Goal: Transaction & Acquisition: Purchase product/service

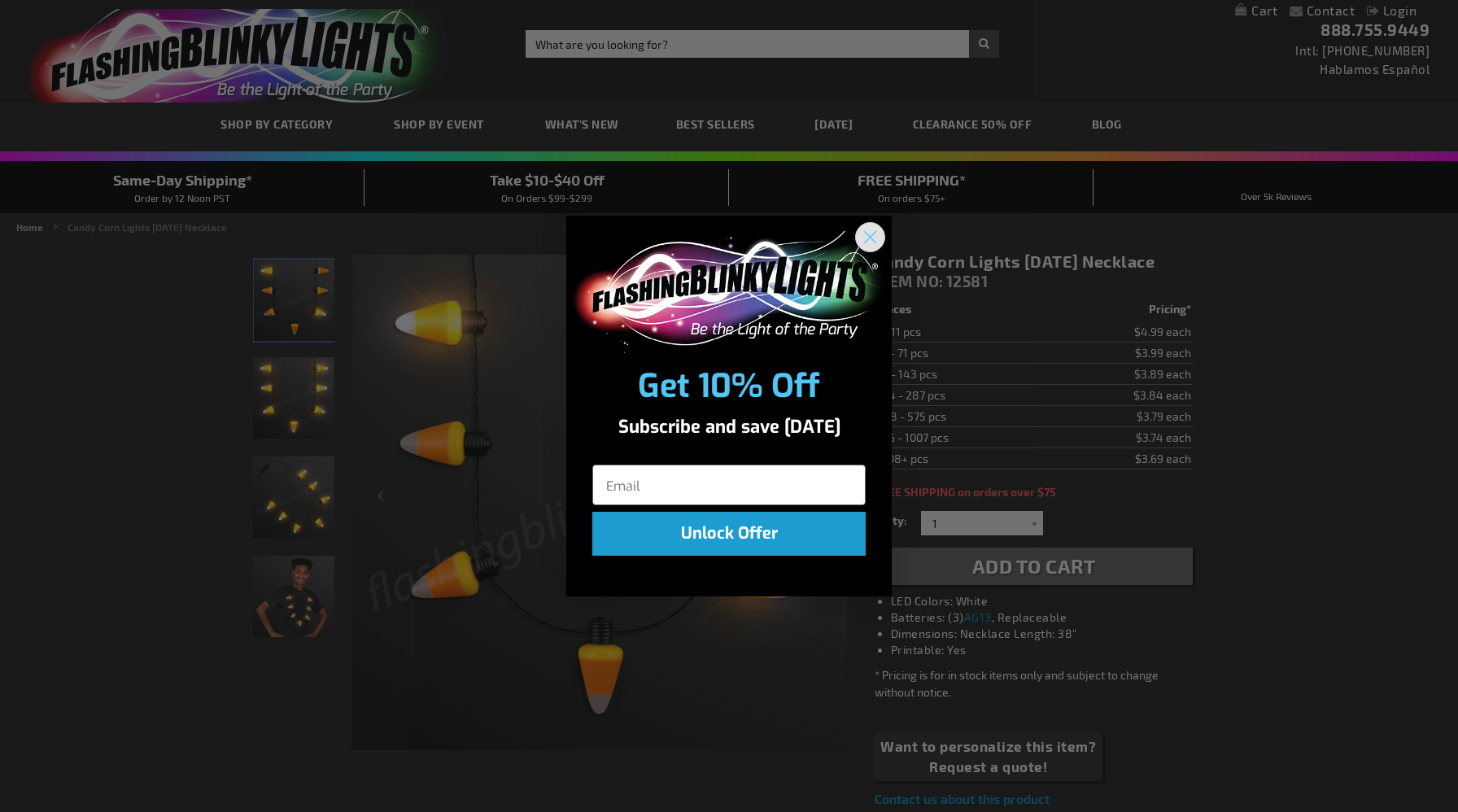
click at [870, 239] on circle "Close dialog" at bounding box center [870, 236] width 27 height 27
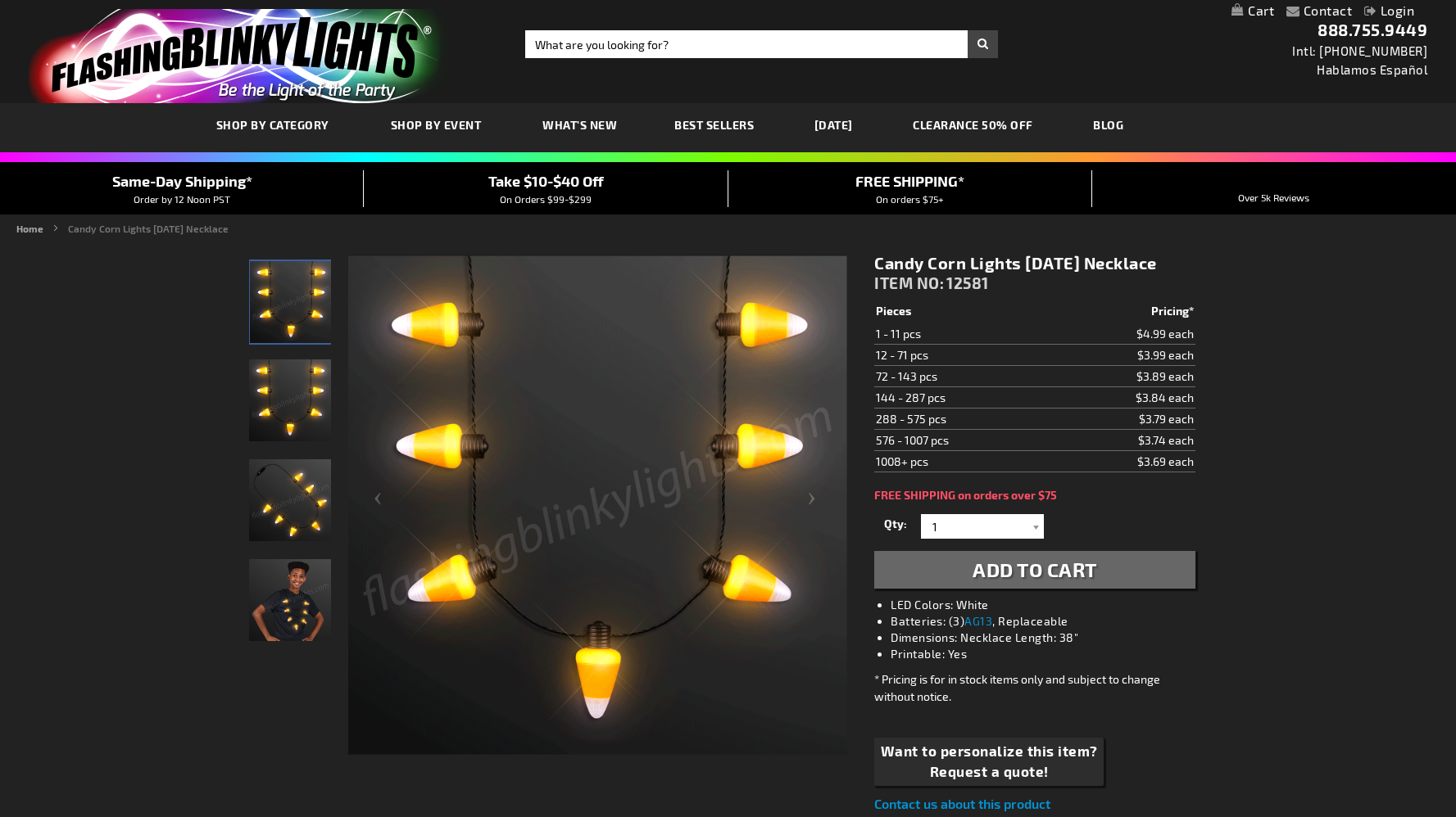
click at [279, 389] on img "Candy Corn Lights Halloween Necklace" at bounding box center [290, 400] width 82 height 82
click at [285, 544] on div "Candy Corn Lights Halloween Necklace" at bounding box center [291, 508] width 84 height 100
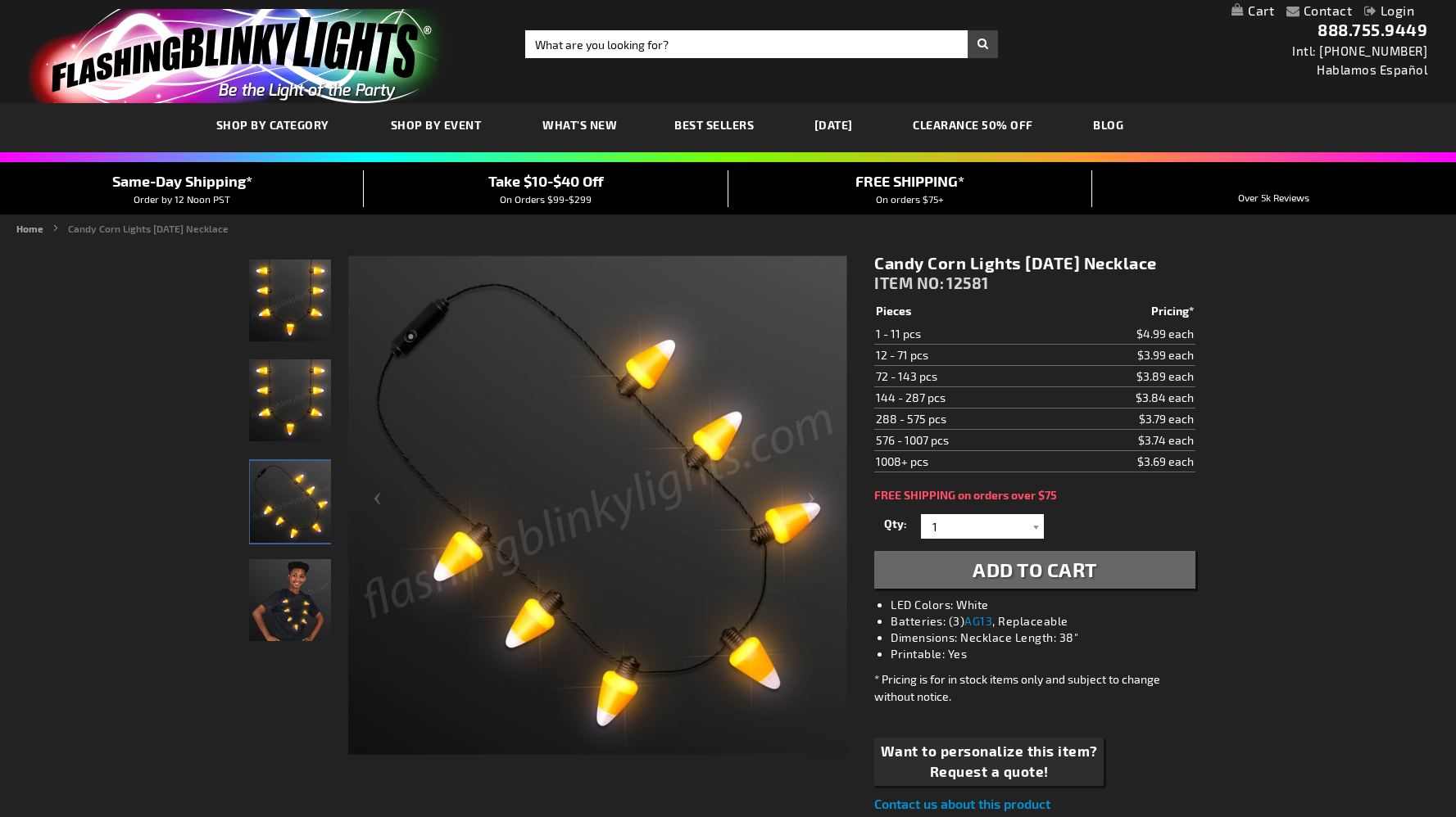
click at [285, 585] on img "Boy wearing Candy Corn Lights Halloween Necklace" at bounding box center [290, 600] width 82 height 82
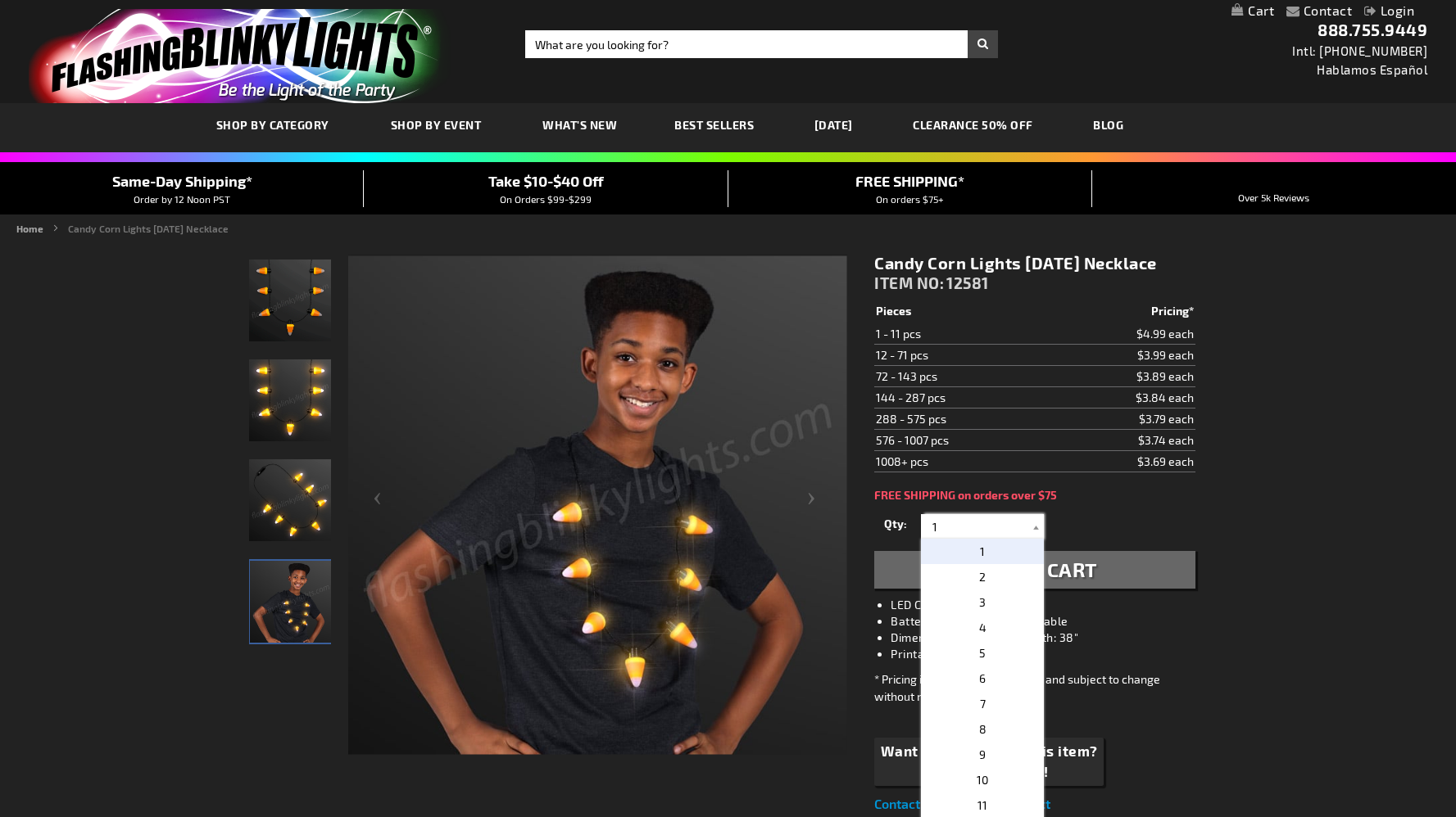
click at [958, 537] on input "1" at bounding box center [985, 526] width 119 height 25
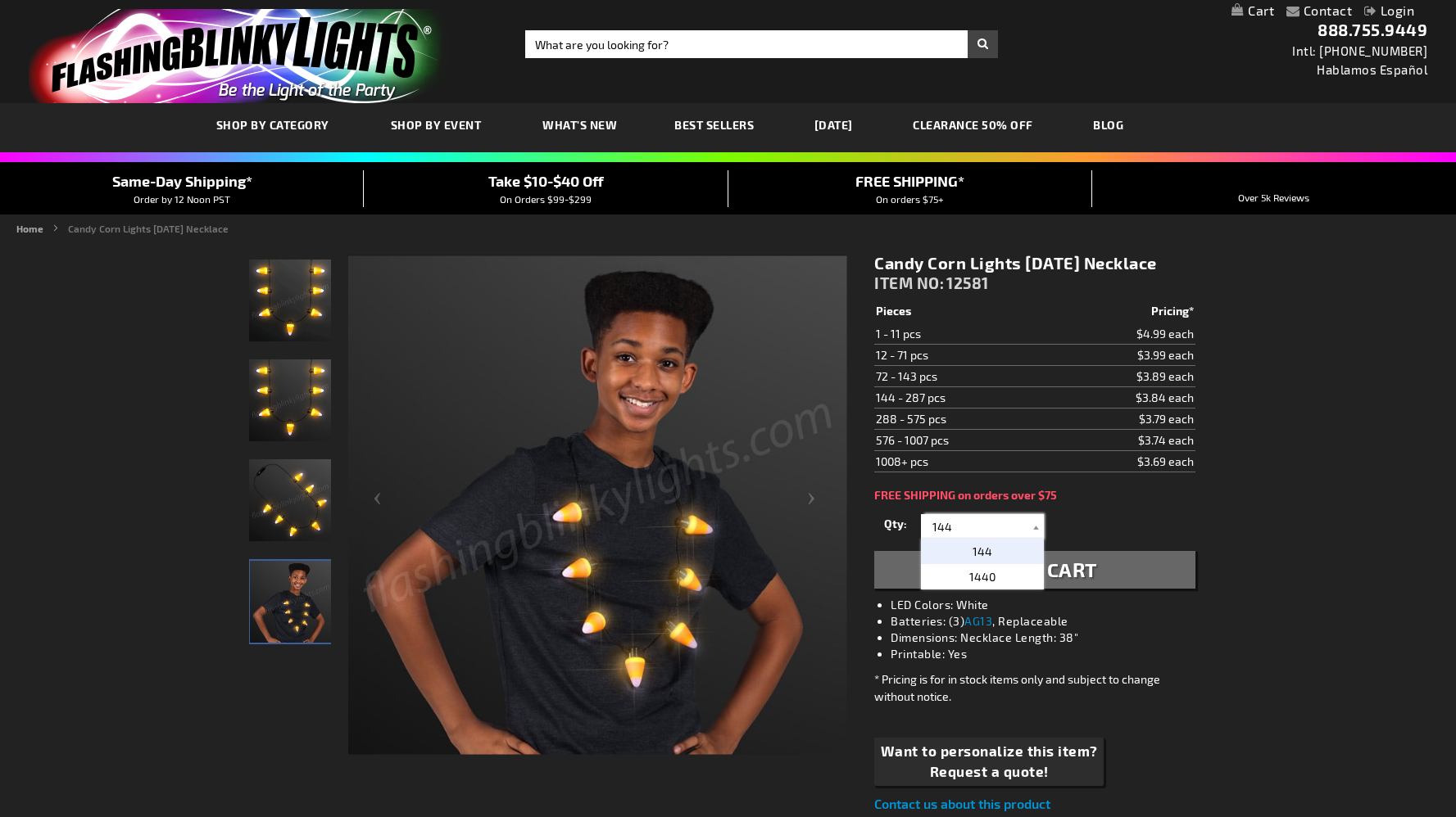
type input "144"
click at [1004, 541] on p "144" at bounding box center [982, 551] width 123 height 26
click at [1059, 560] on span "Add to Cart" at bounding box center [1034, 569] width 125 height 24
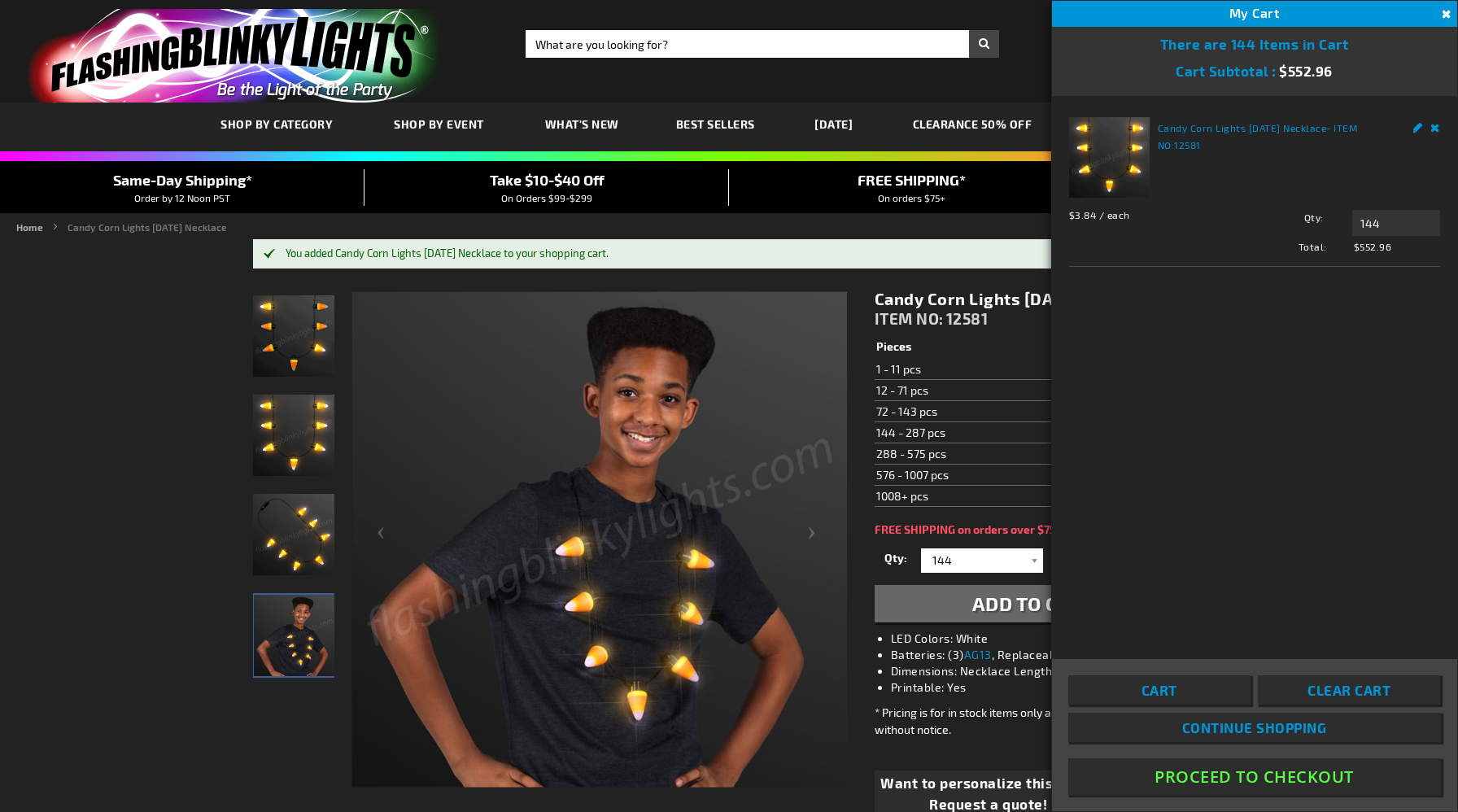
click at [1242, 452] on div "Candy Corn Lights Halloween Necklace - ITEM NO: 12581 $3.84 / each Total: $552.…" at bounding box center [1255, 367] width 406 height 541
click at [849, 260] on div "You added Candy Corn Lights Halloween Necklace to your shopping cart." at bounding box center [737, 254] width 903 height 13
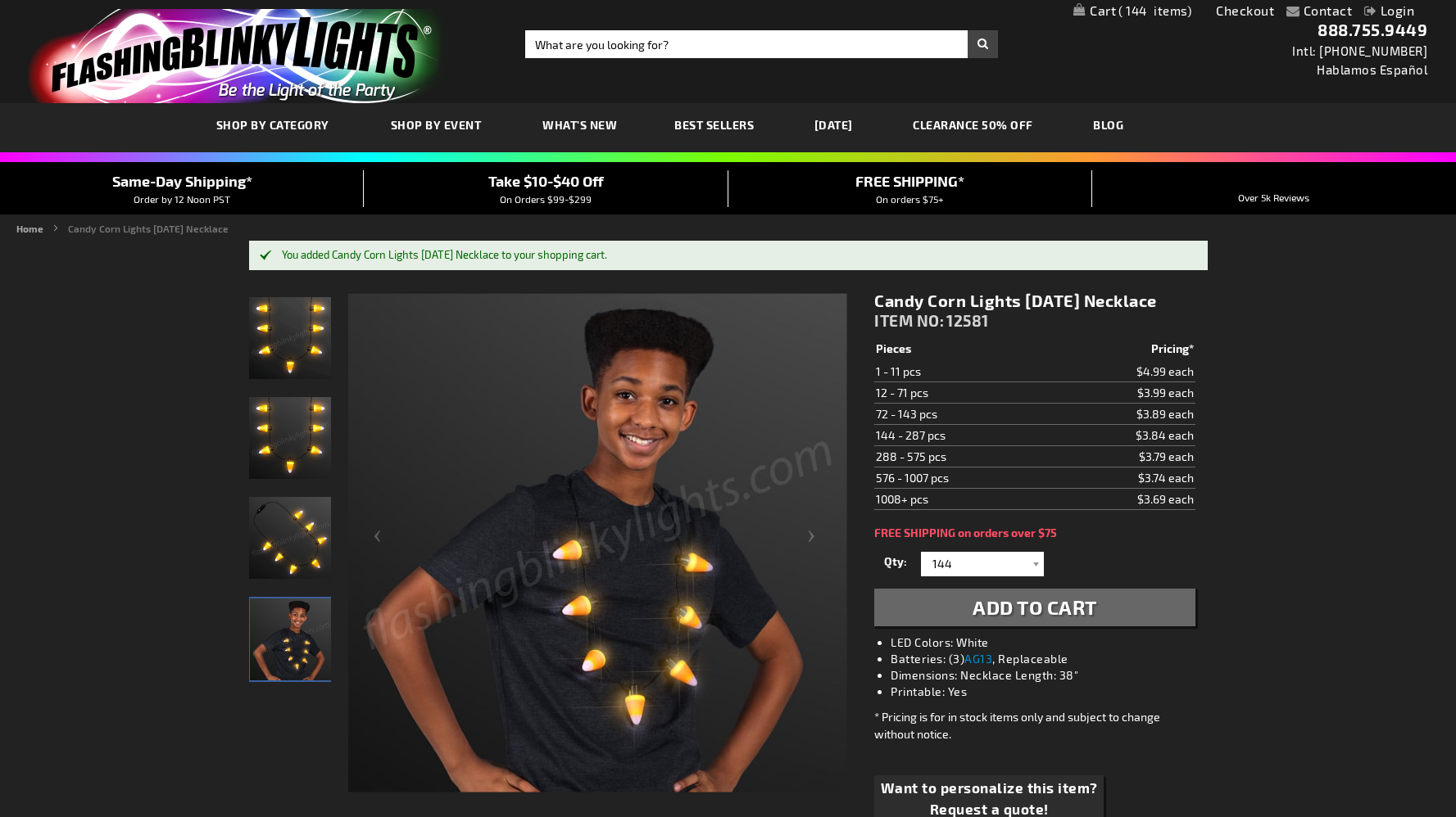
click at [846, 134] on link "[DATE]" at bounding box center [833, 125] width 63 height 55
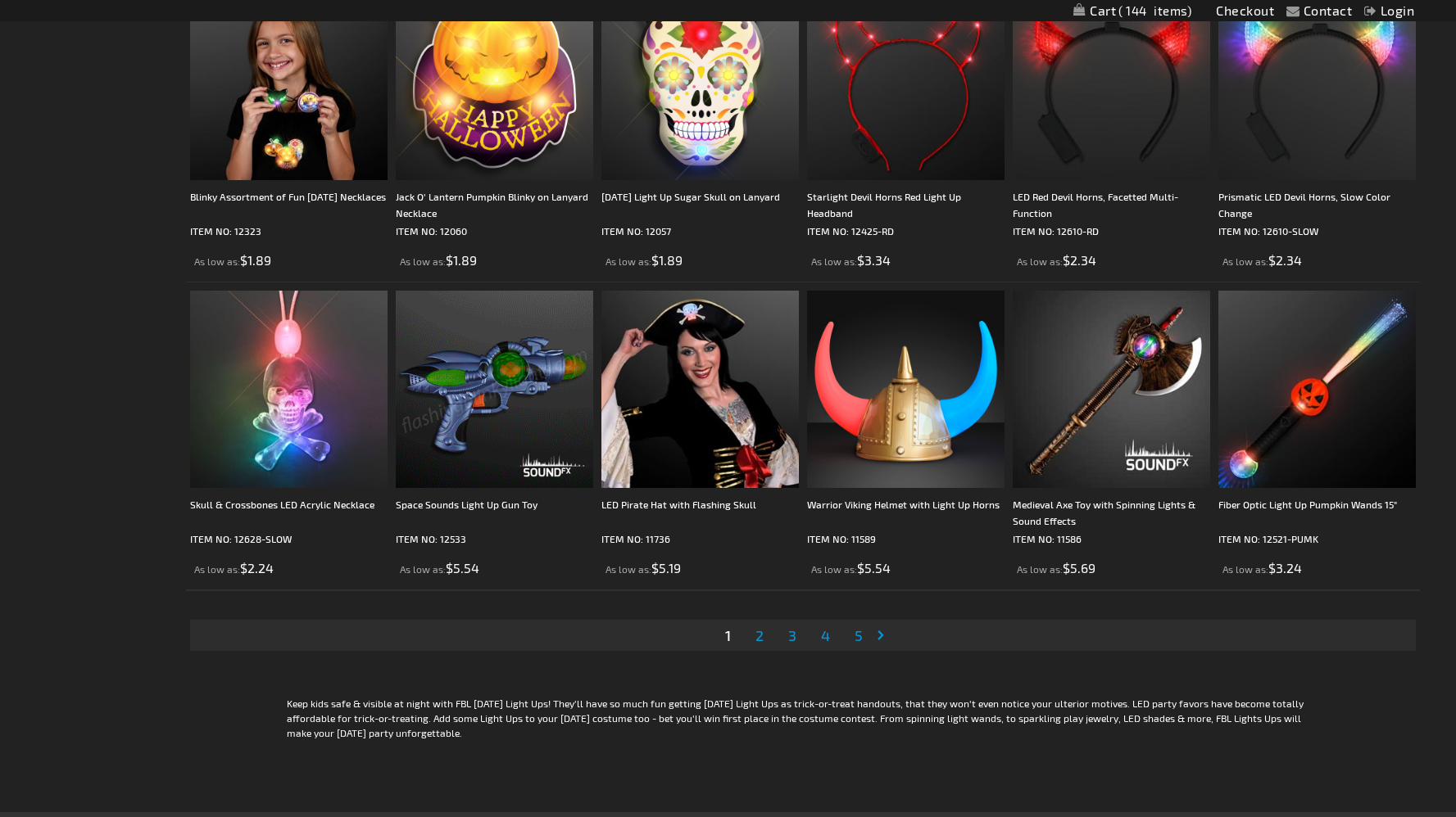
scroll to position [3011, 0]
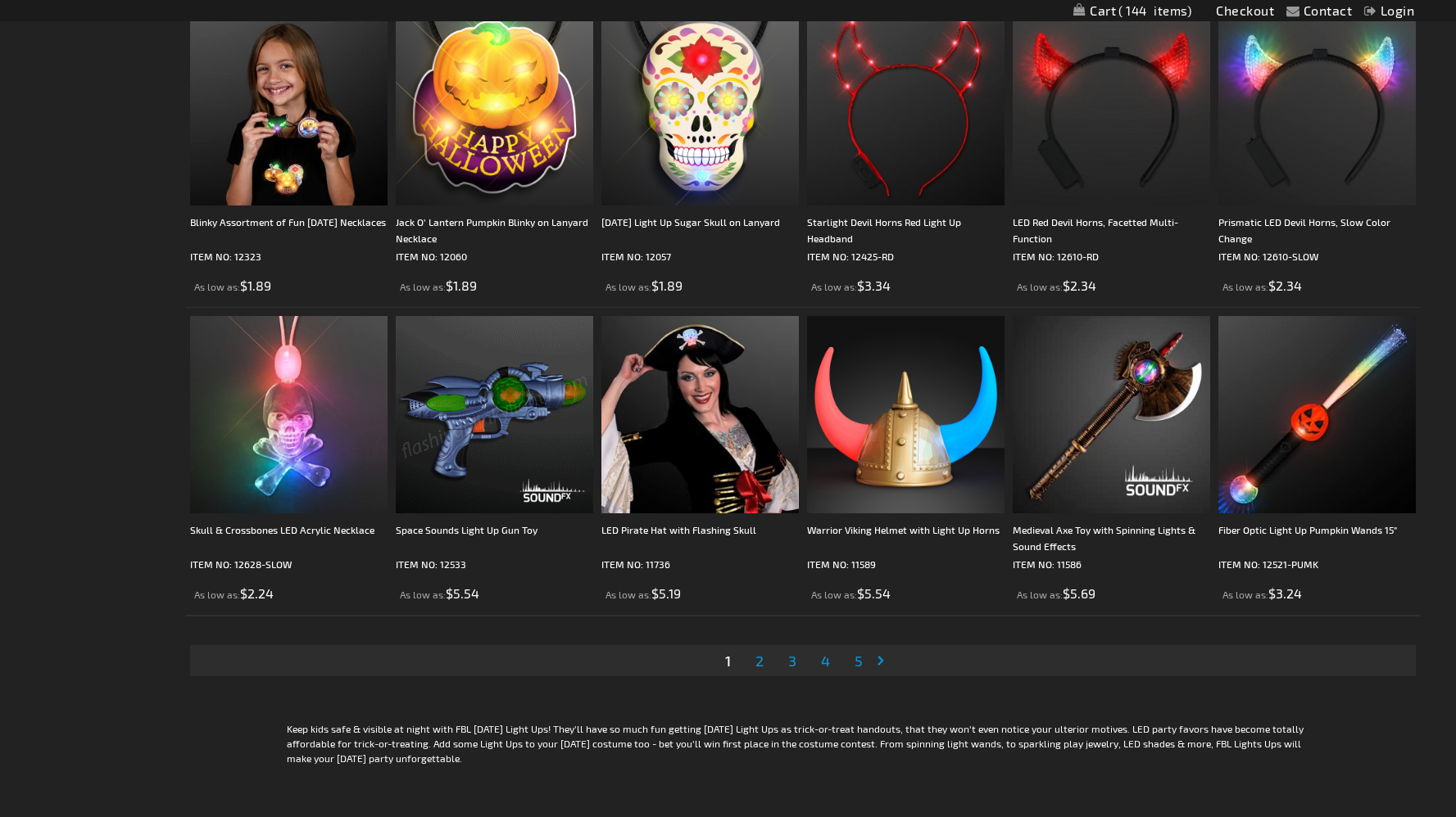
click at [761, 668] on span "2" at bounding box center [759, 661] width 8 height 18
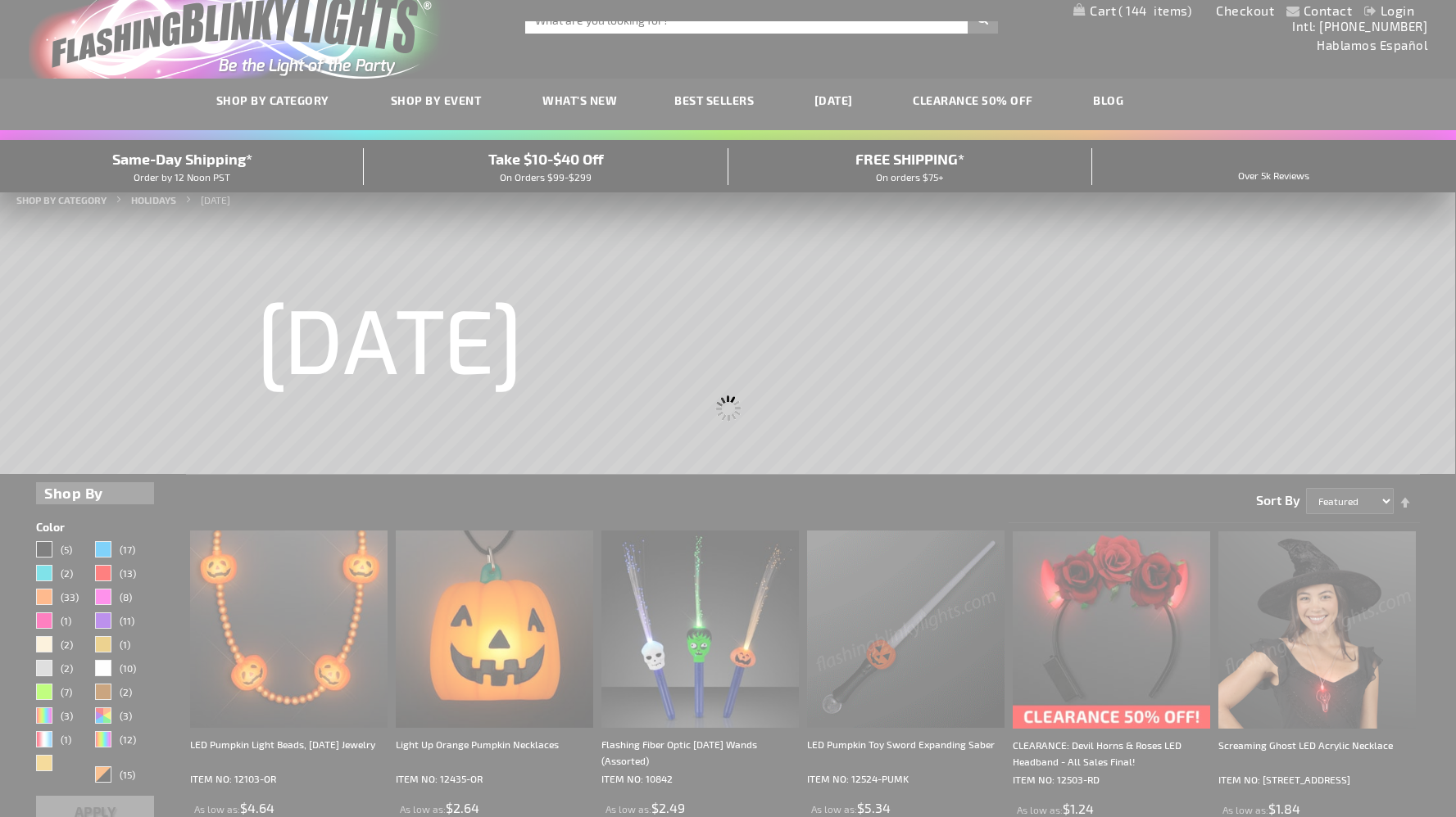
scroll to position [0, 0]
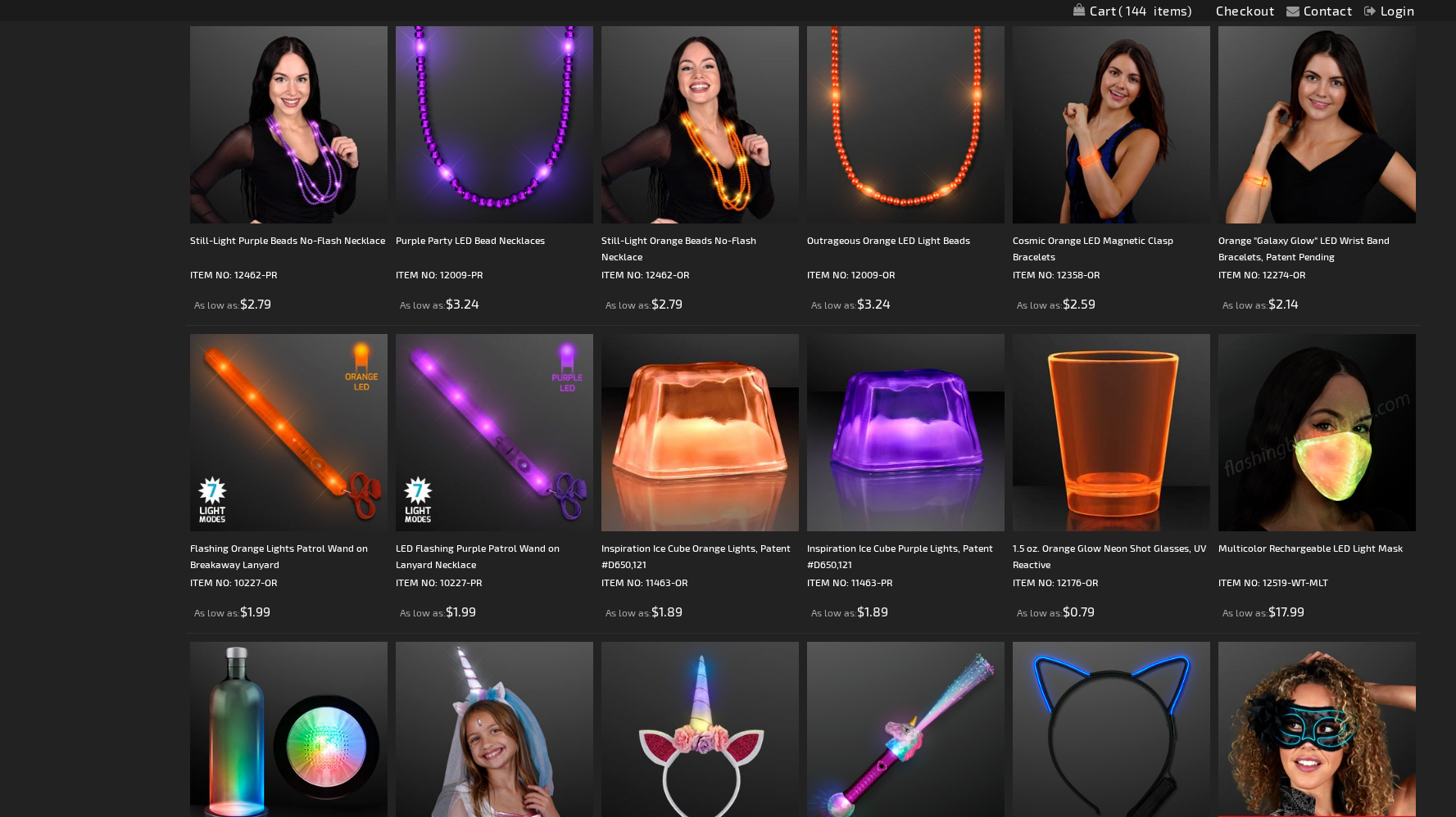
scroll to position [3020, 0]
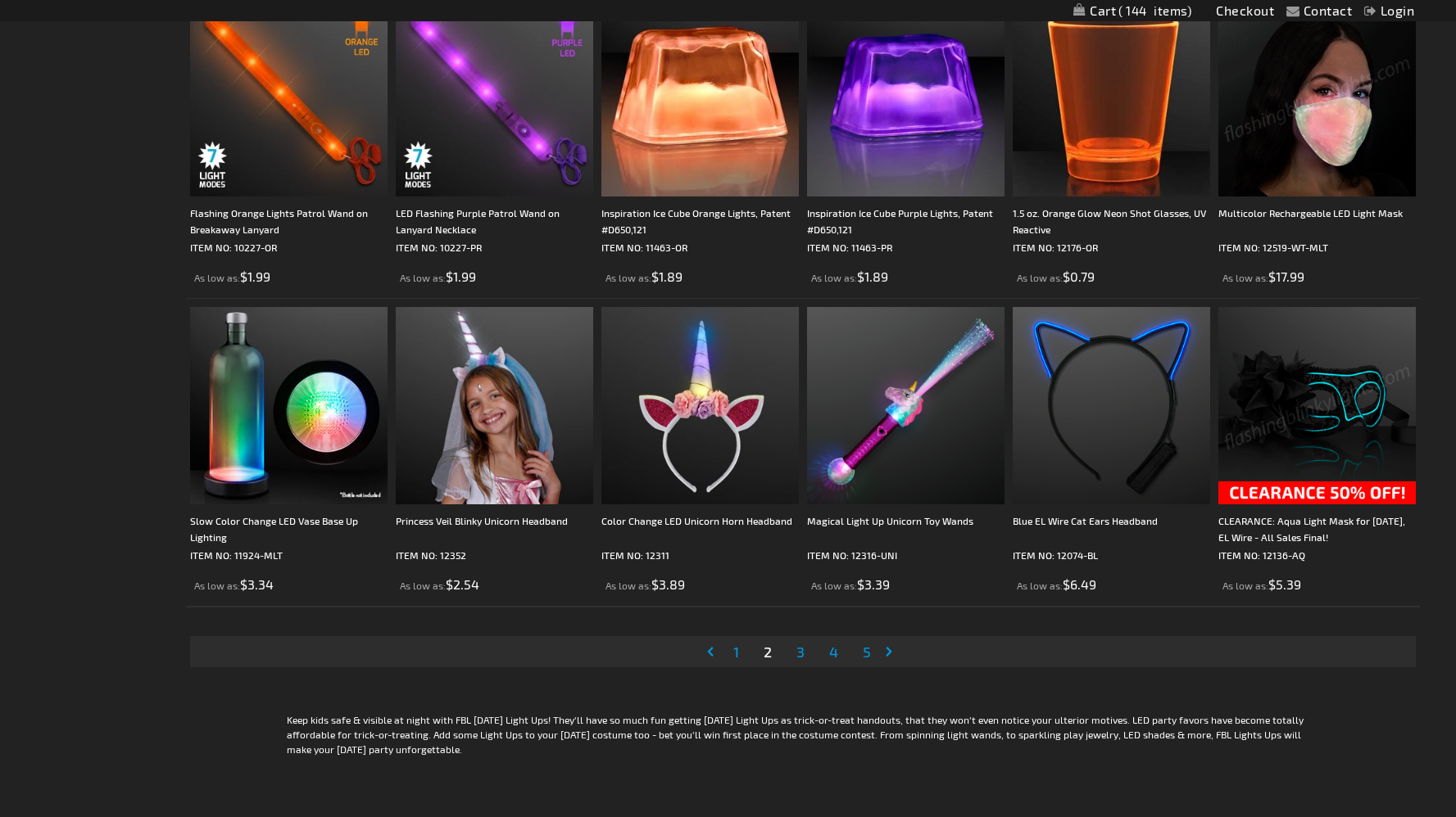
click at [806, 659] on link "Page 3" at bounding box center [800, 652] width 15 height 25
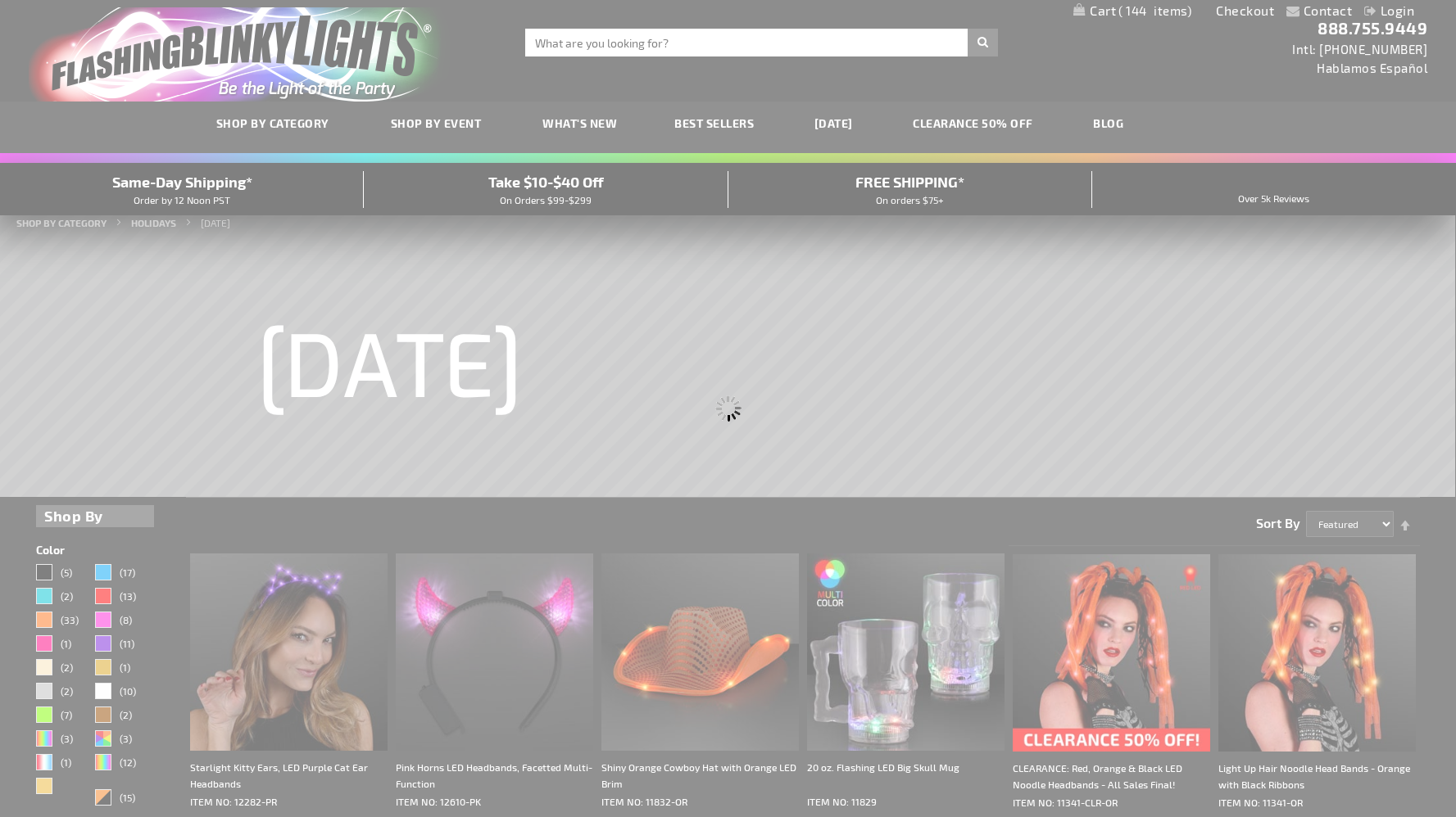
scroll to position [0, 0]
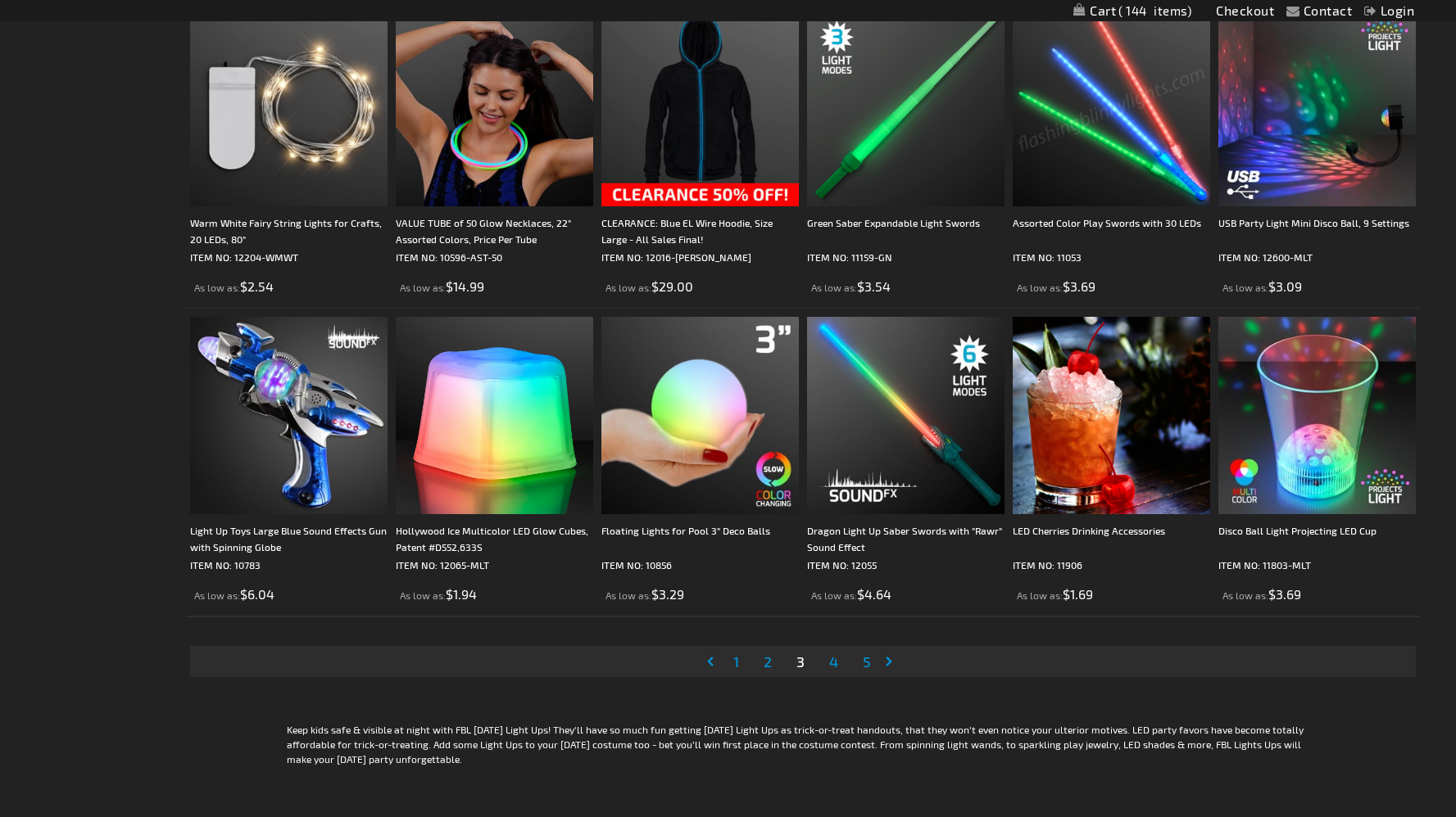
scroll to position [3318, 0]
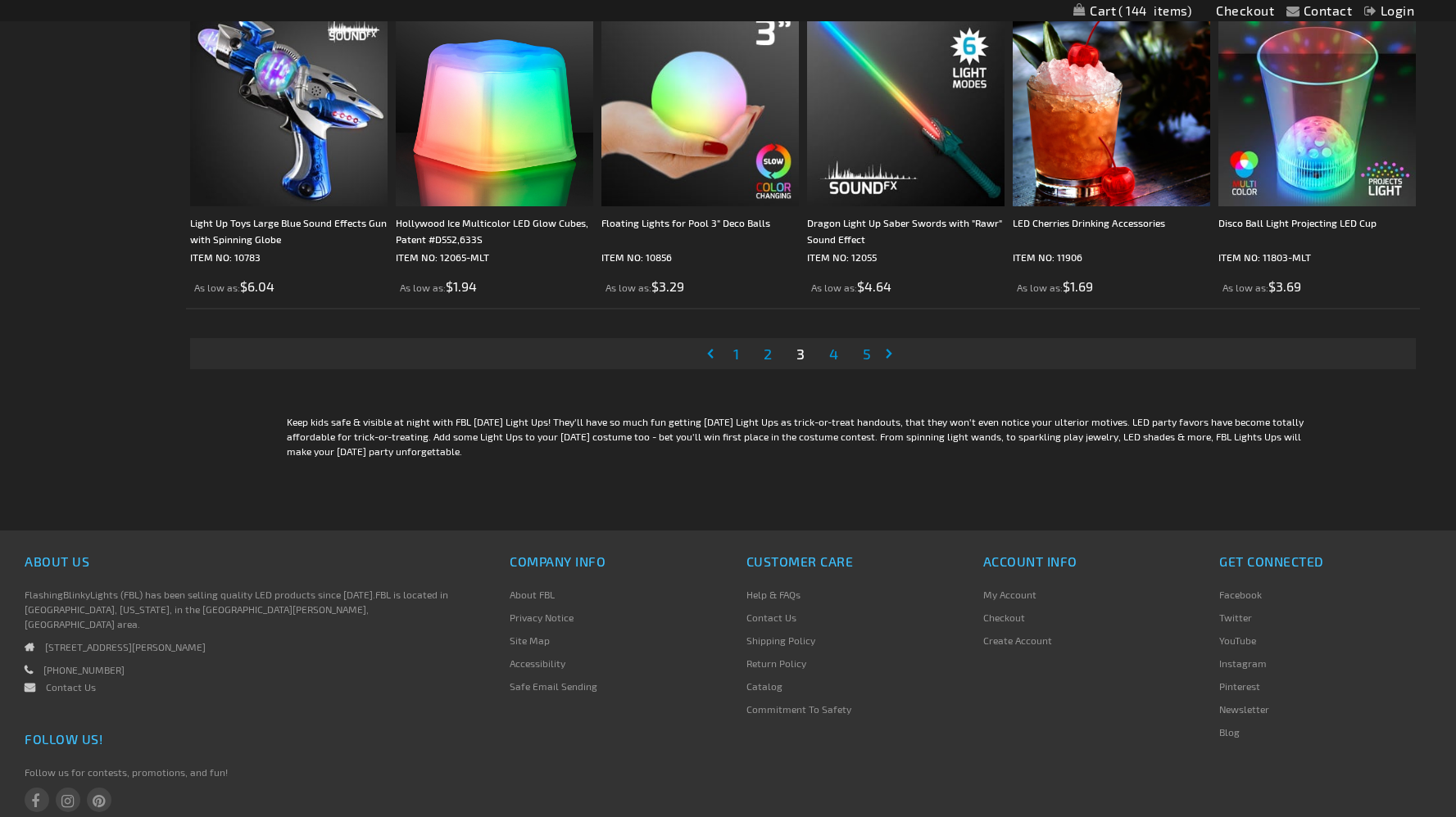
click at [741, 356] on link "Page 1" at bounding box center [736, 354] width 12 height 25
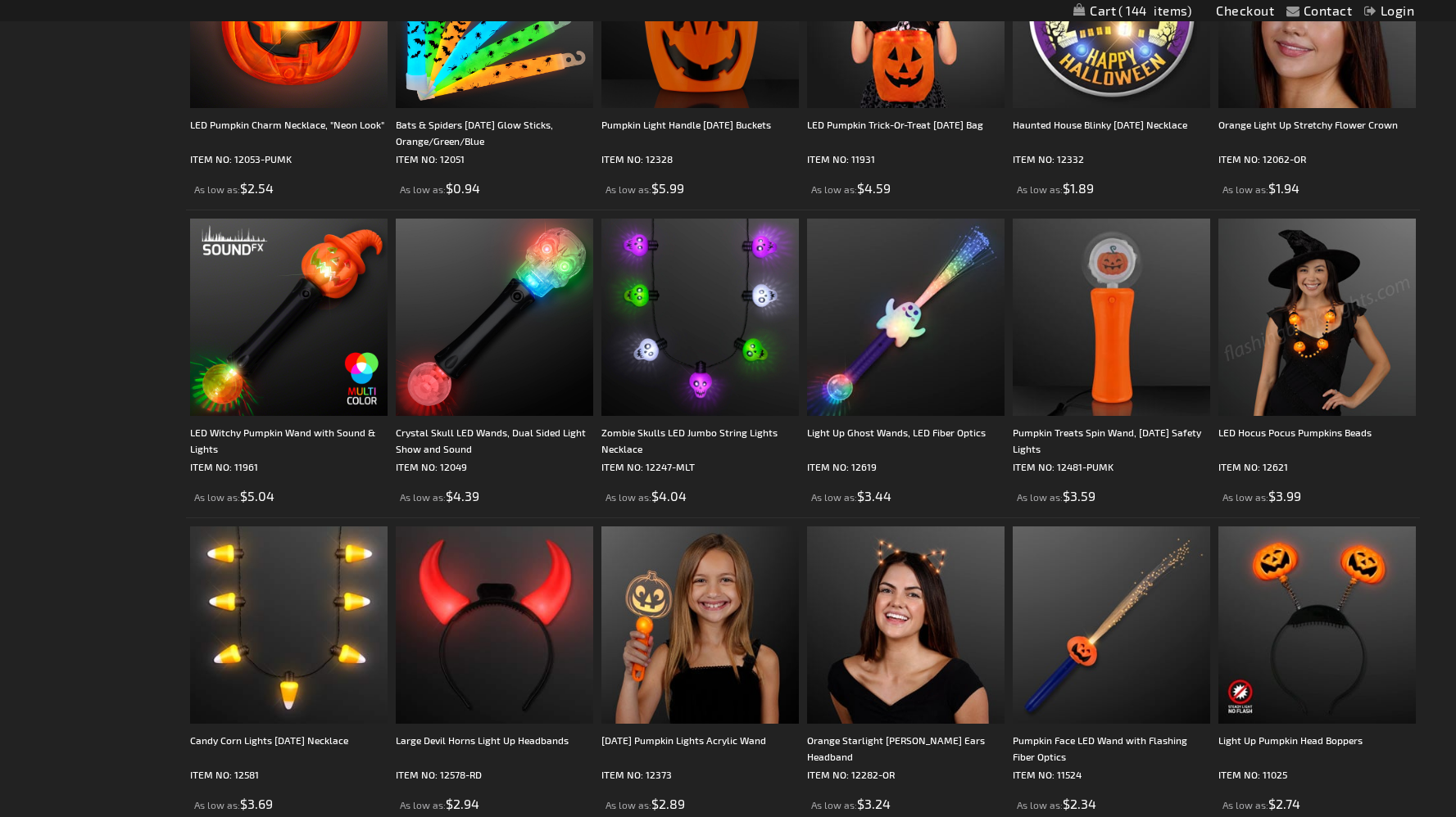
scroll to position [1468, 0]
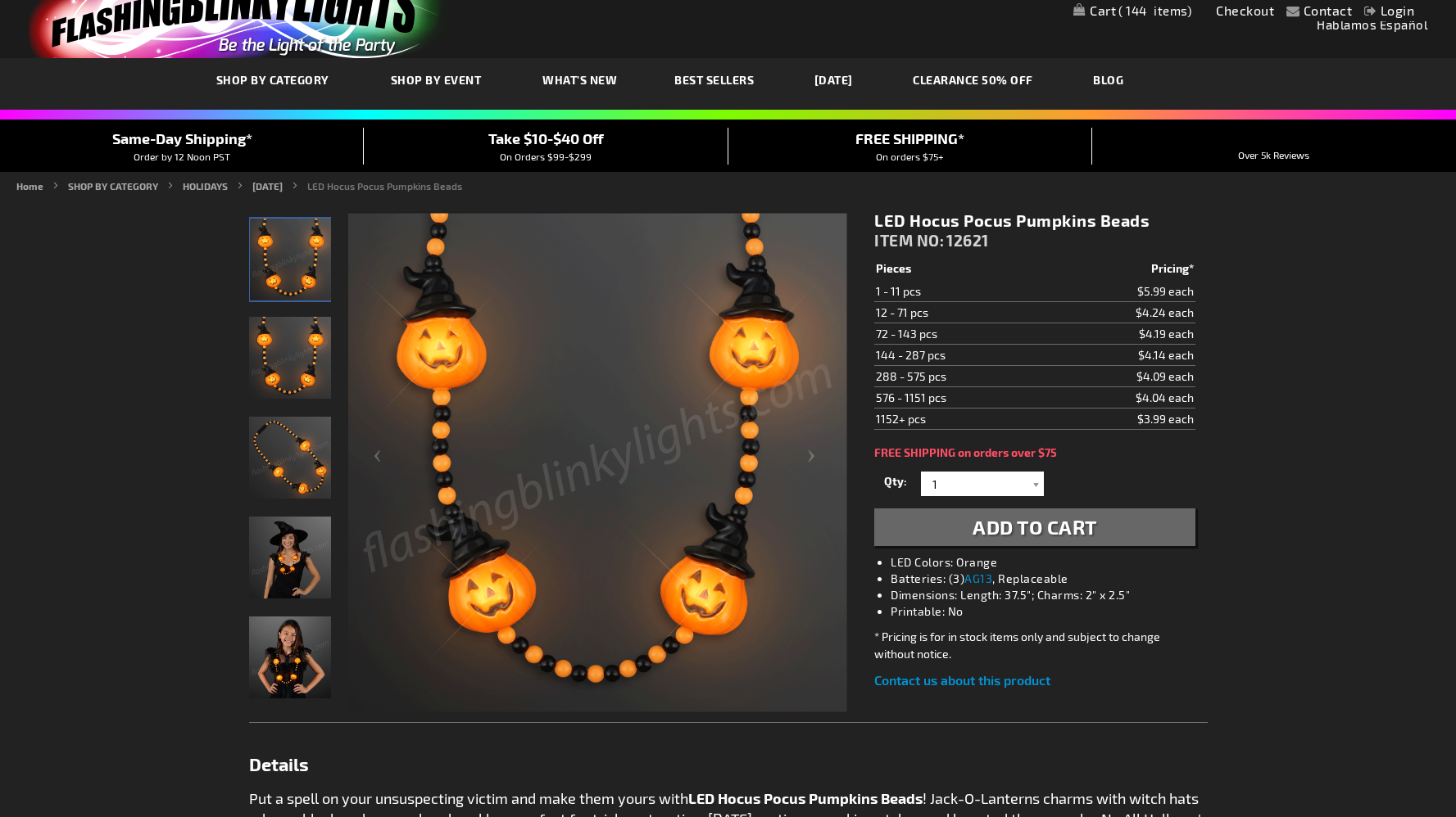
click at [290, 581] on img "Woman wearing LED Hocus Pocus Pumpkins Beads" at bounding box center [290, 557] width 82 height 82
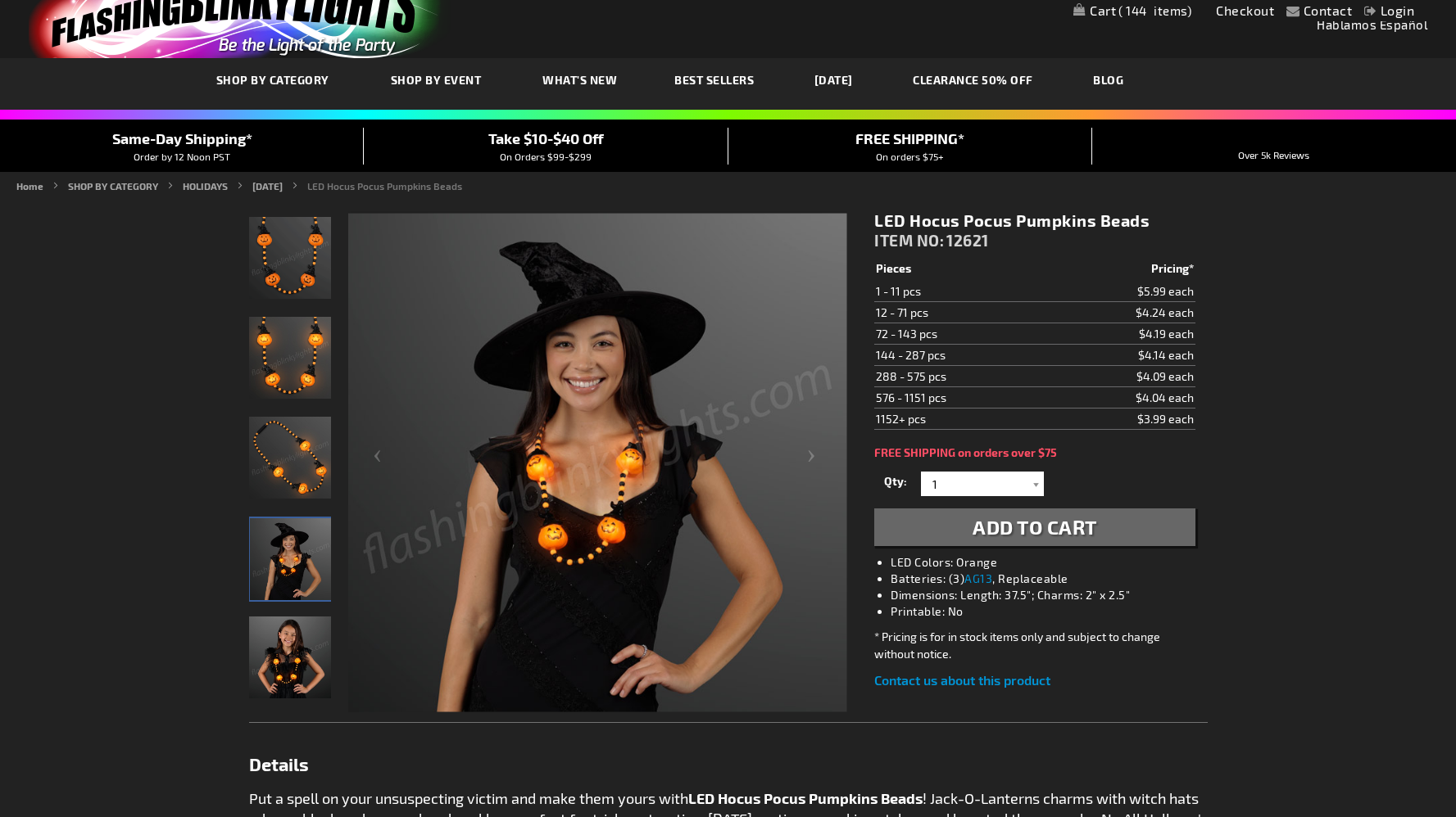
click at [313, 278] on img "LED Hocus Pocus Pumpkins Beads" at bounding box center [290, 258] width 82 height 82
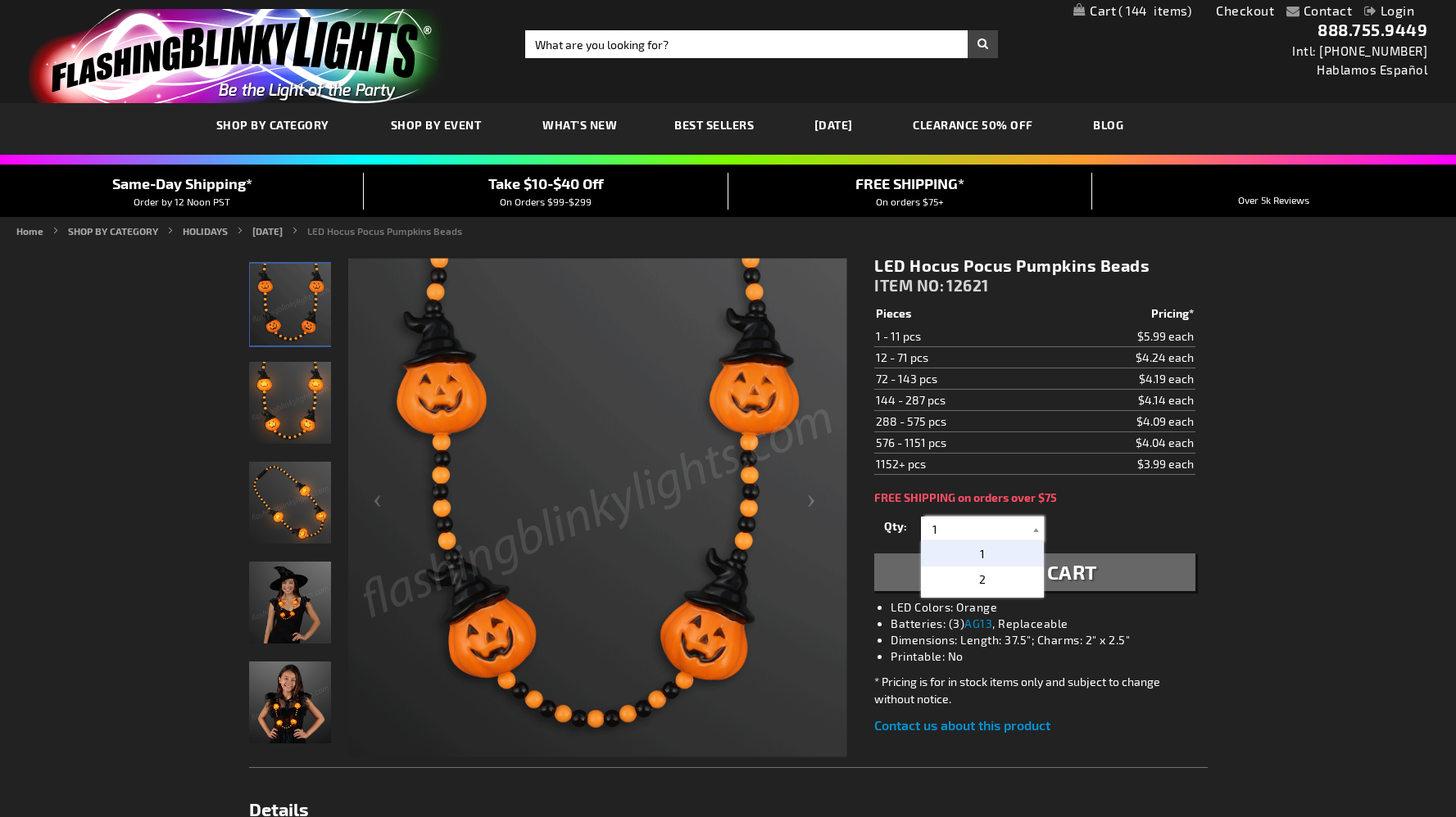
click at [959, 534] on input "1" at bounding box center [985, 529] width 119 height 25
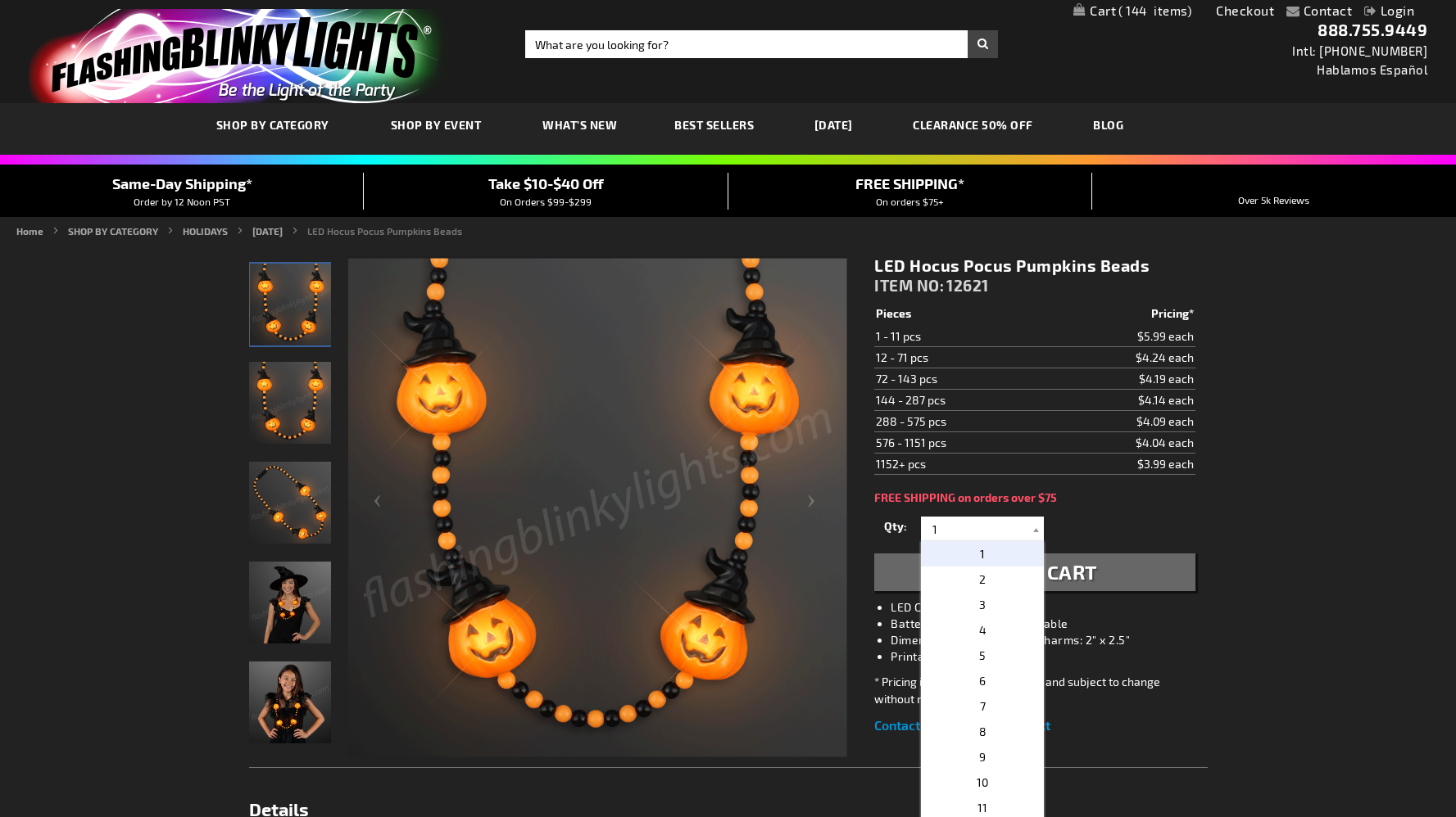
click at [1053, 511] on div "LED Hocus Pocus Pumpkins Beads ITEM NO: 12621 $3.99 Pieces Pricing* 1 - 11 pcs …" at bounding box center [1034, 495] width 345 height 504
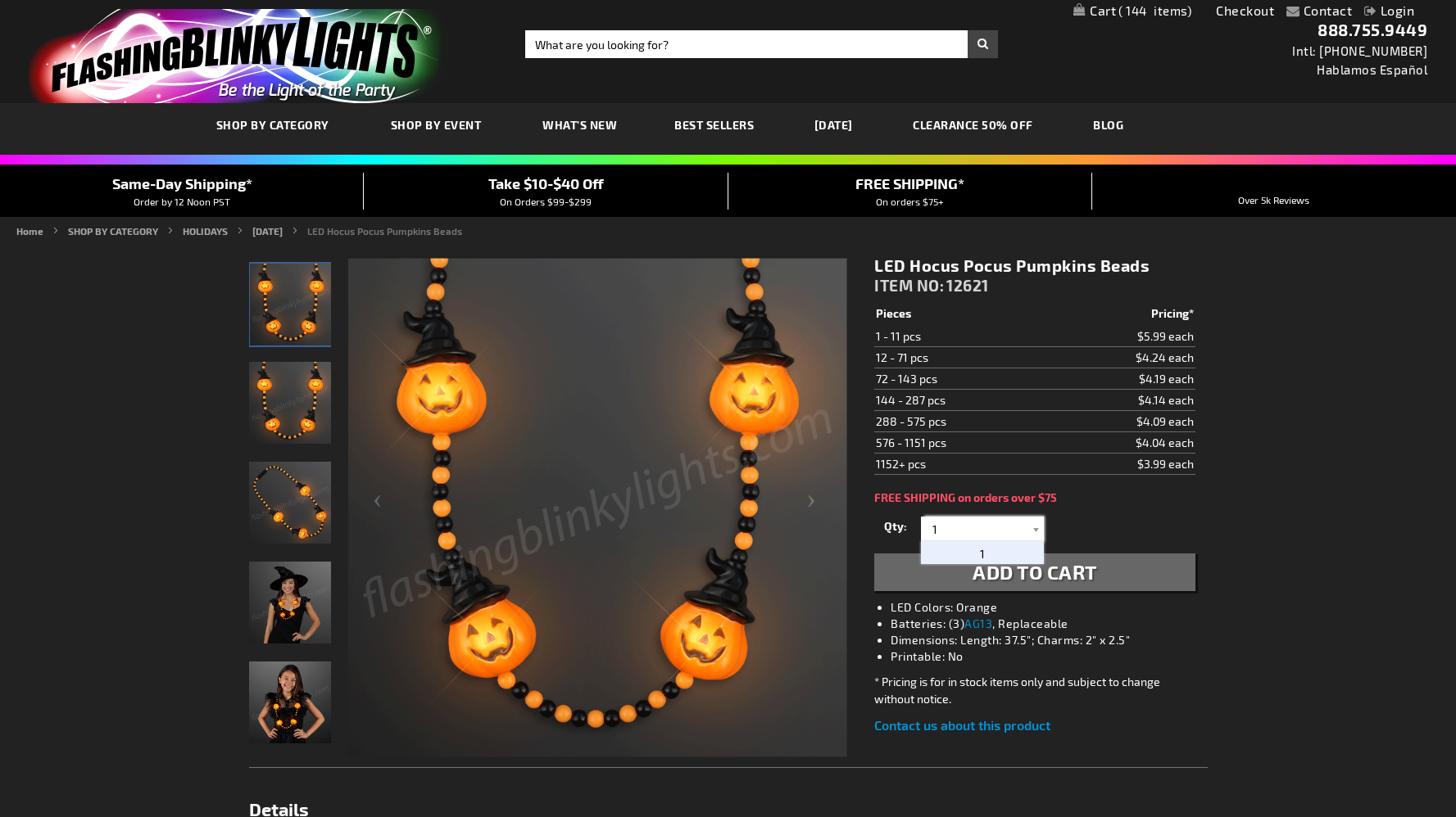
click at [993, 533] on input "1" at bounding box center [985, 529] width 119 height 25
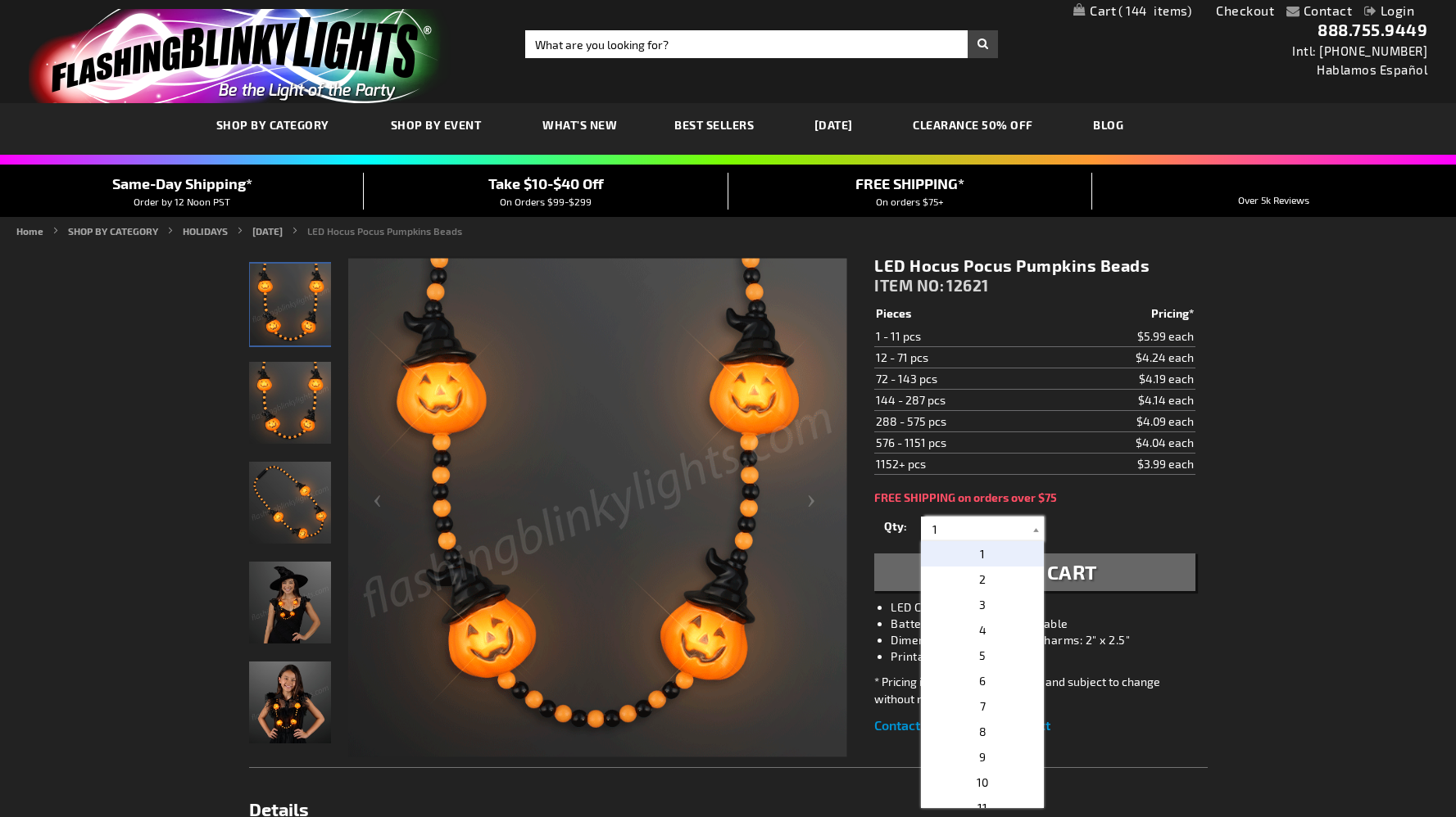
click at [993, 533] on input "1" at bounding box center [985, 529] width 119 height 25
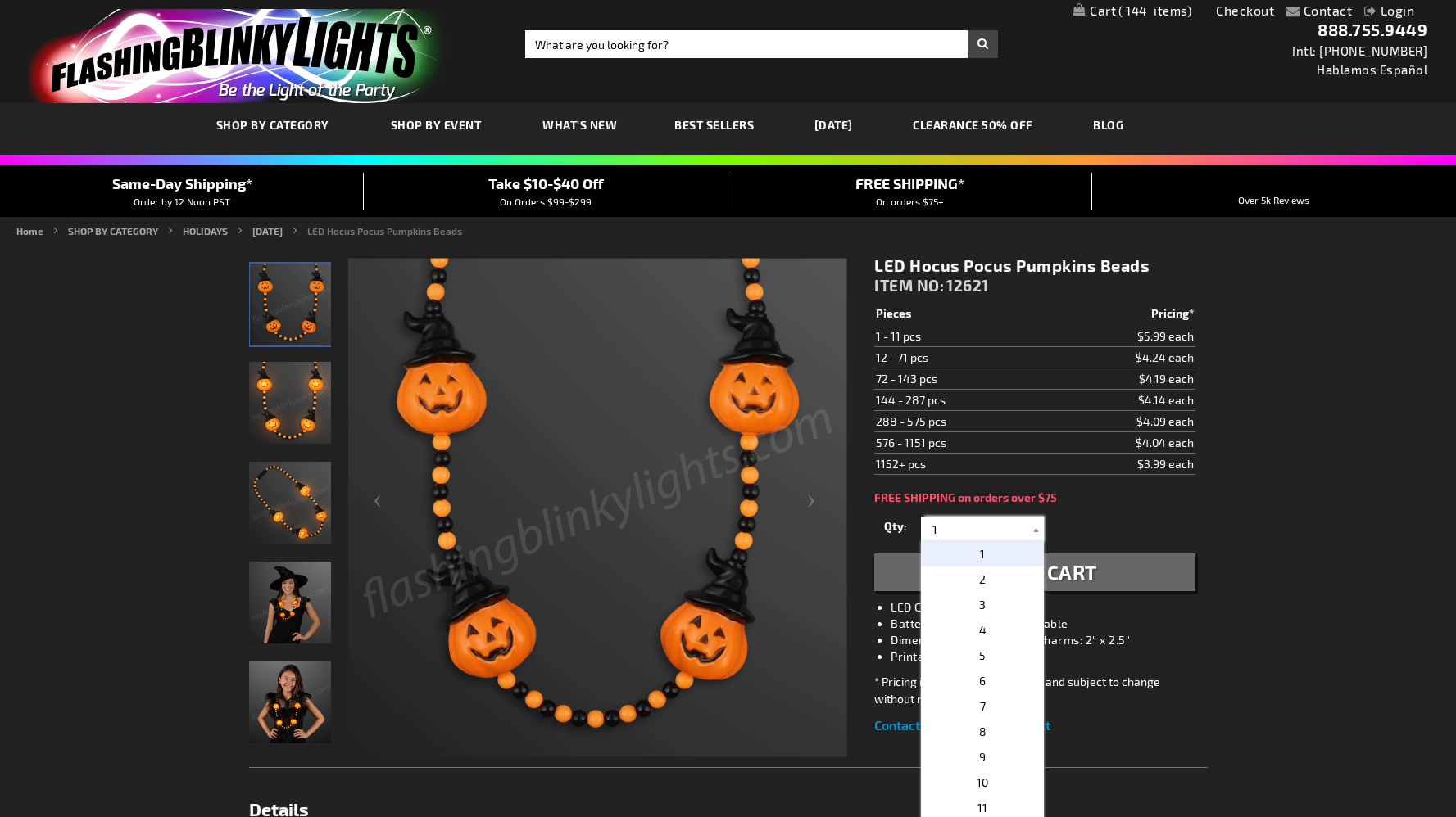
click at [993, 533] on input "1" at bounding box center [985, 529] width 119 height 25
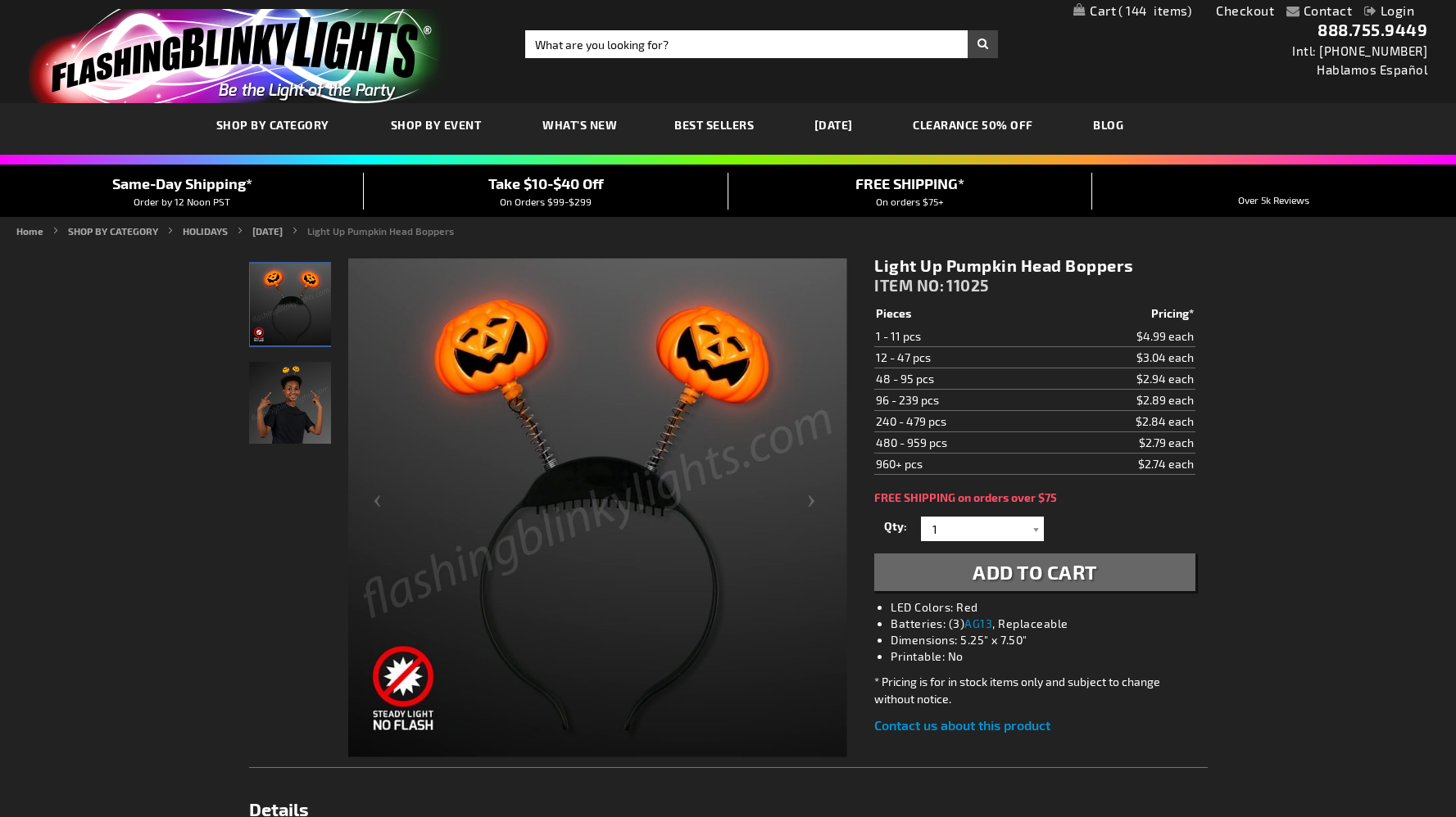
click at [318, 401] on img "Light Up Pumpkin Head Boppers" at bounding box center [290, 403] width 82 height 82
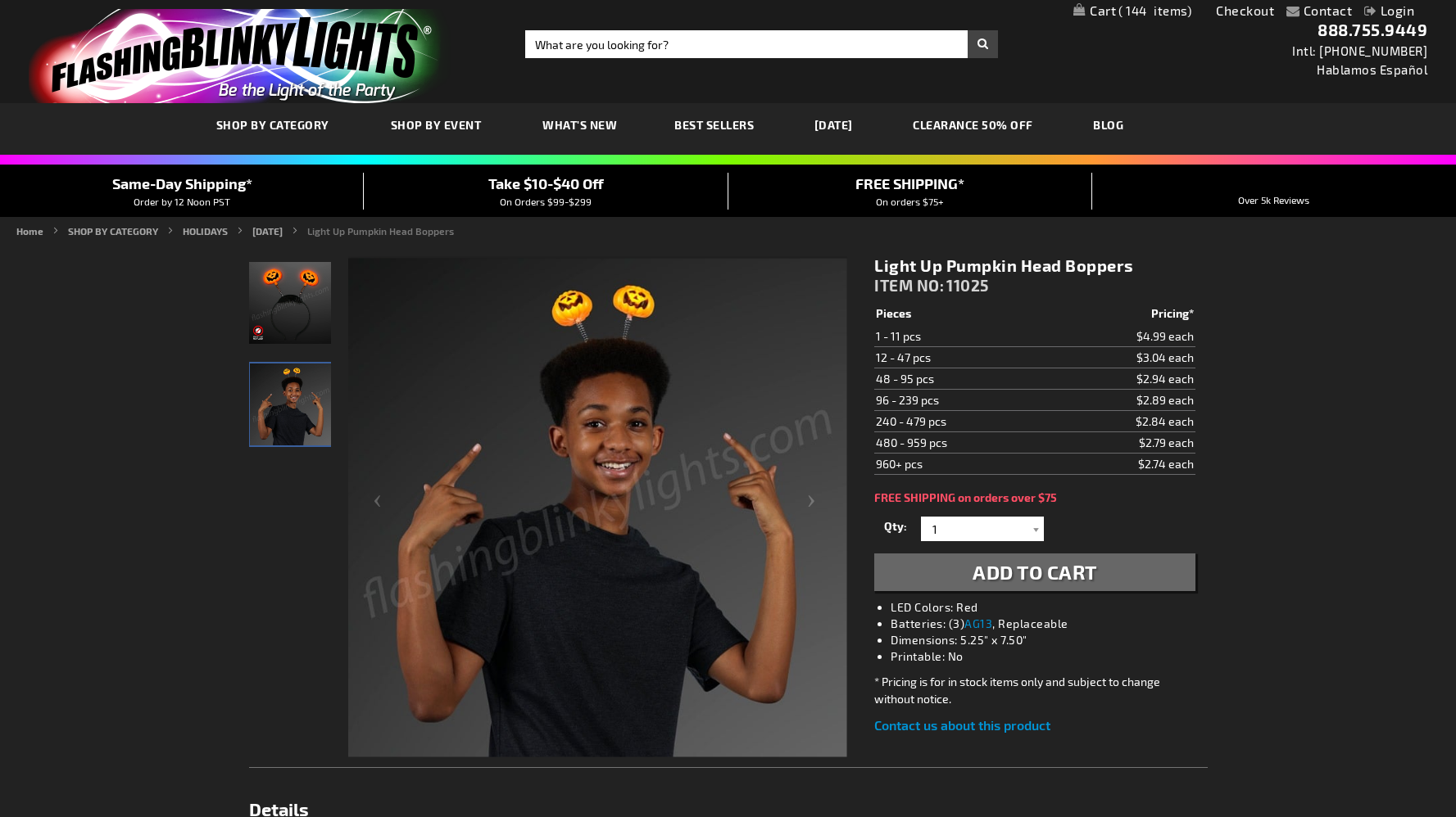
click at [288, 311] on img "Light Up Pumpkin Head Boppers" at bounding box center [290, 303] width 82 height 82
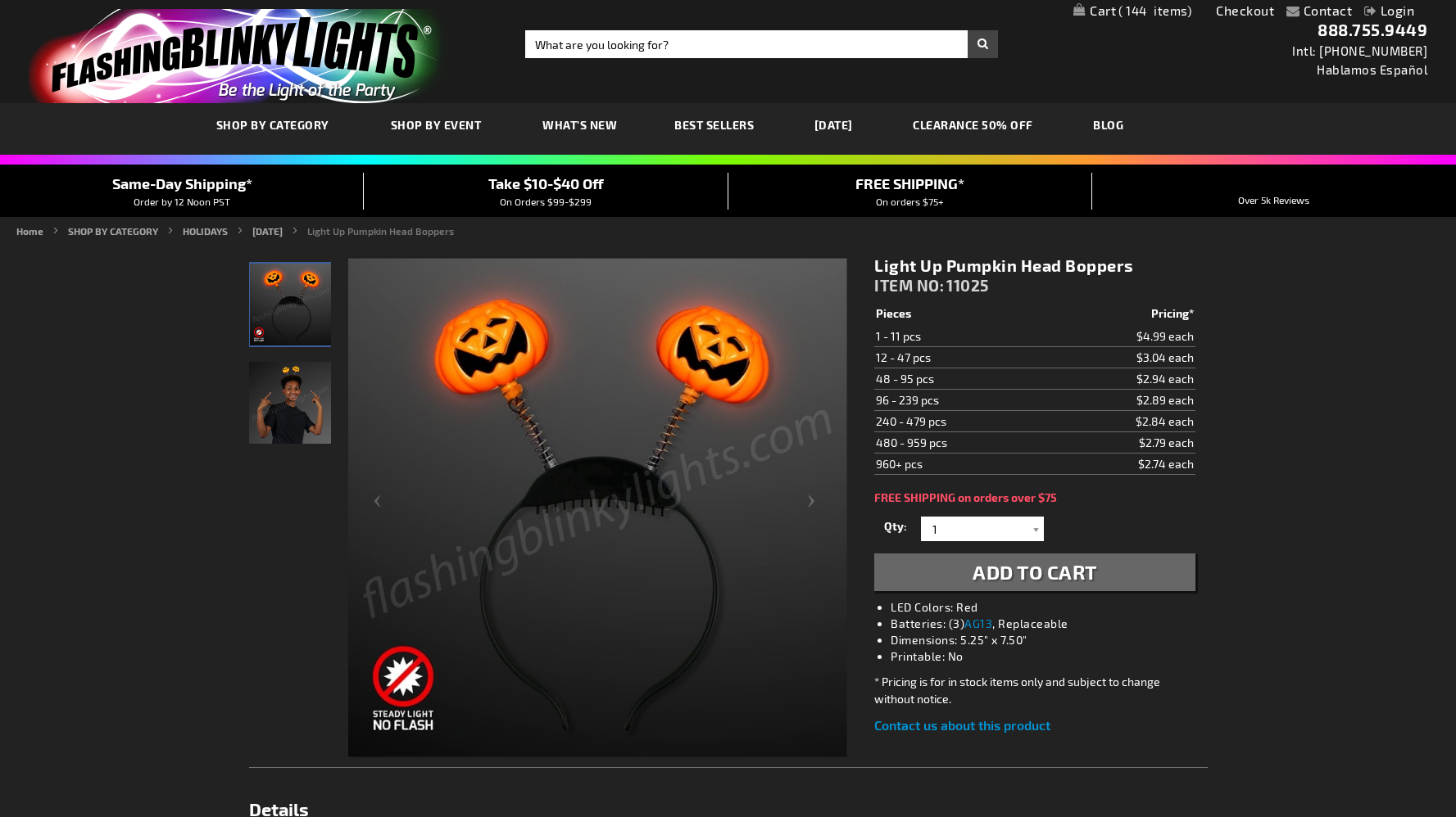
drag, startPoint x: 878, startPoint y: 379, endPoint x: 934, endPoint y: 383, distance: 56.1
click at [929, 383] on td "48 - 95 pcs" at bounding box center [961, 379] width 175 height 21
click at [940, 383] on td "48 - 95 pcs" at bounding box center [961, 379] width 175 height 21
drag, startPoint x: 1187, startPoint y: 380, endPoint x: 946, endPoint y: 396, distance: 241.5
click at [985, 389] on tbody "Pieces Pricing* 1 - 11 pcs $4.99 each 12 - 47 pcs $3.04 each 48 - 95 pcs $2.94 …" at bounding box center [1034, 388] width 320 height 172
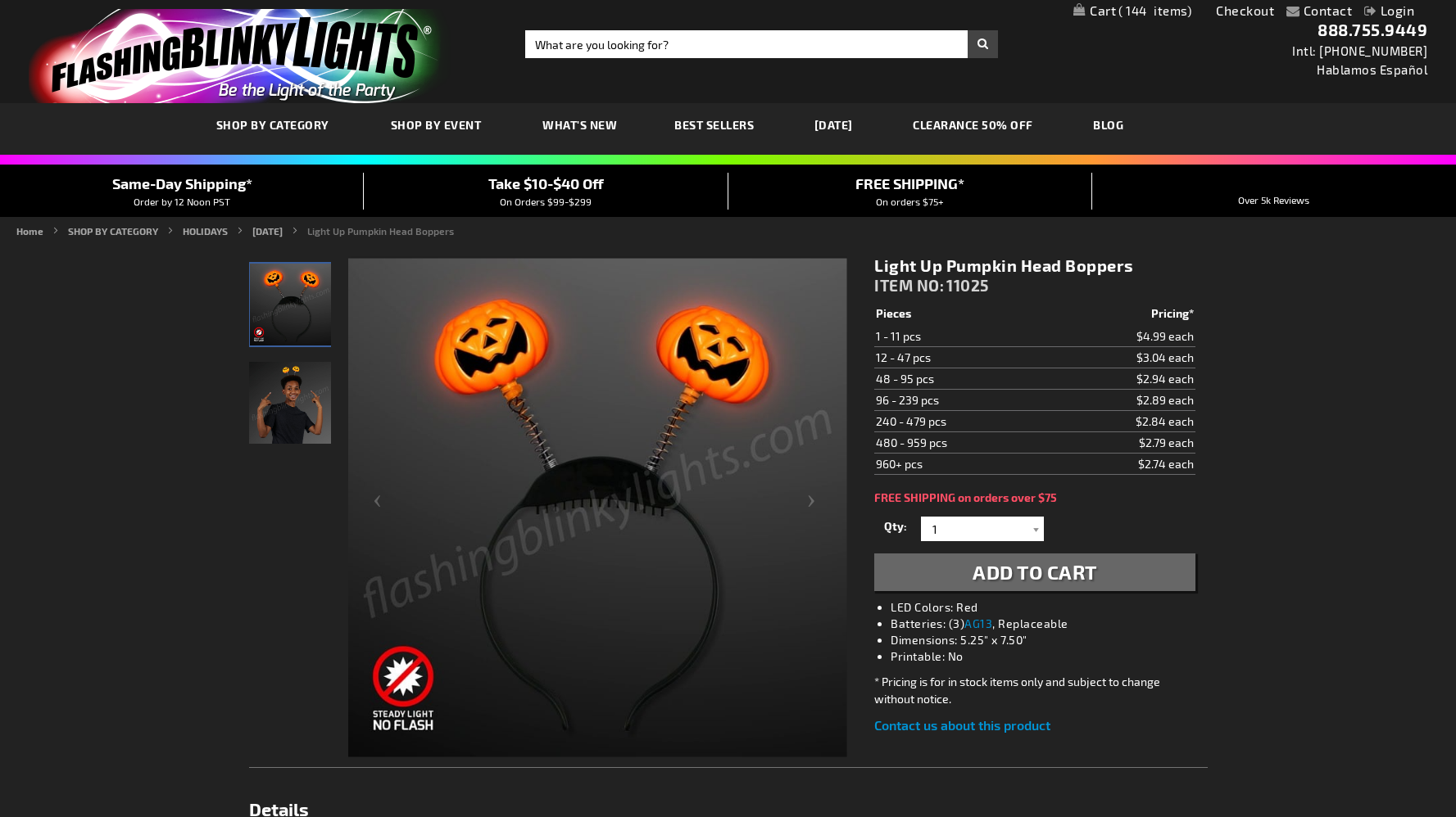
click at [926, 397] on td "96 - 239 pcs" at bounding box center [961, 400] width 175 height 21
